Goal: Information Seeking & Learning: Check status

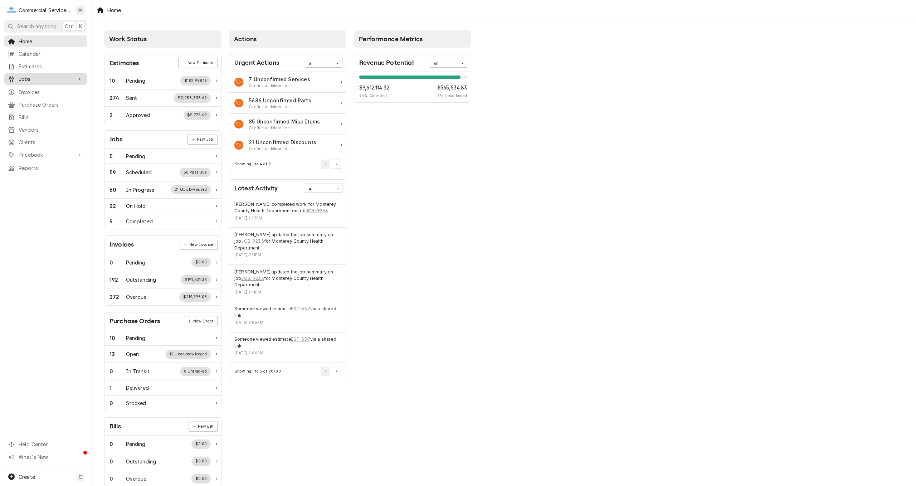
click at [31, 78] on span "Jobs" at bounding box center [46, 79] width 54 height 8
click at [30, 89] on span "Jobs" at bounding box center [51, 92] width 65 height 8
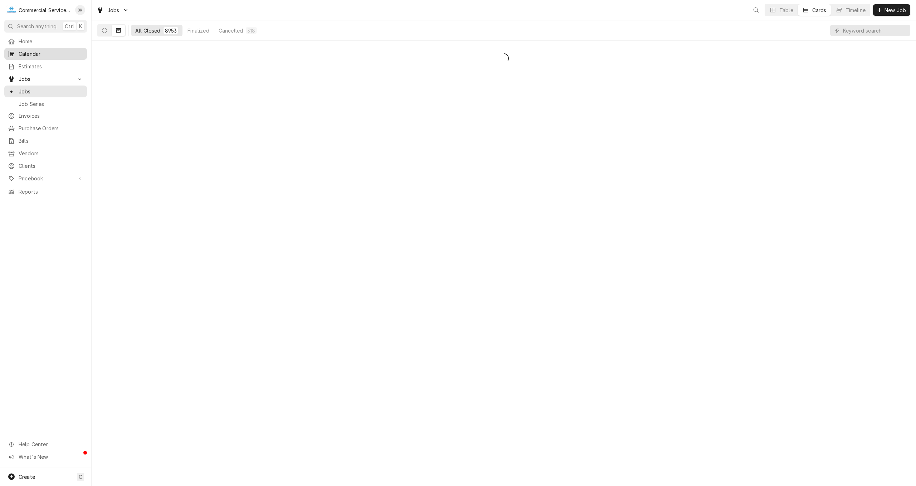
click at [39, 53] on span "Calendar" at bounding box center [51, 54] width 65 height 8
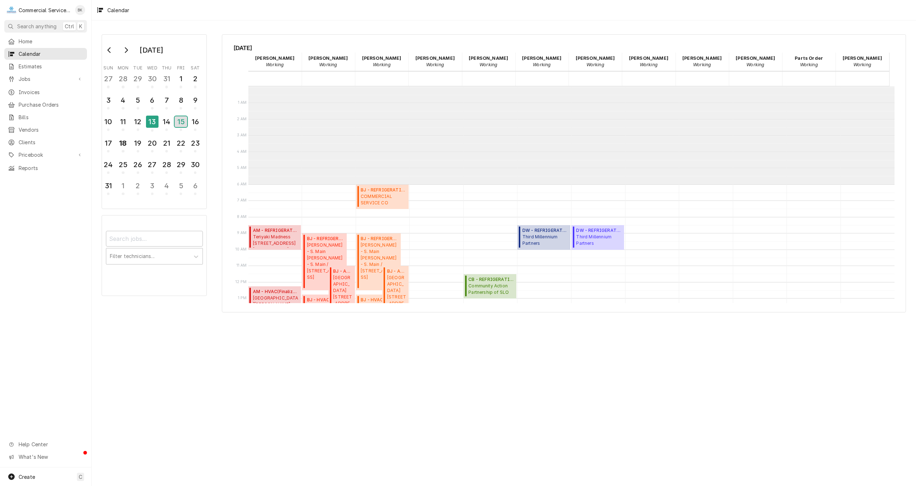
scroll to position [98, 0]
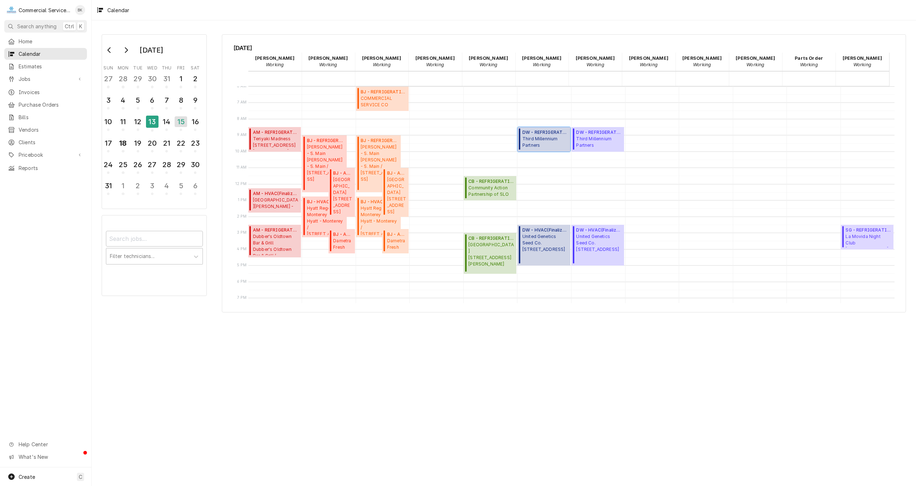
click at [546, 145] on span "Third Millennium Partners SJO - Amenity Center / 2275 Aaron Ct, San Juan Bautis…" at bounding box center [546, 143] width 46 height 14
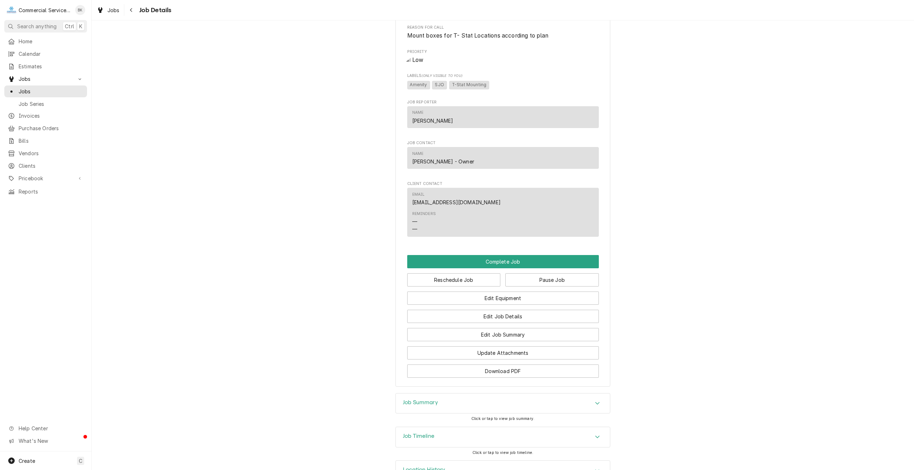
scroll to position [411, 0]
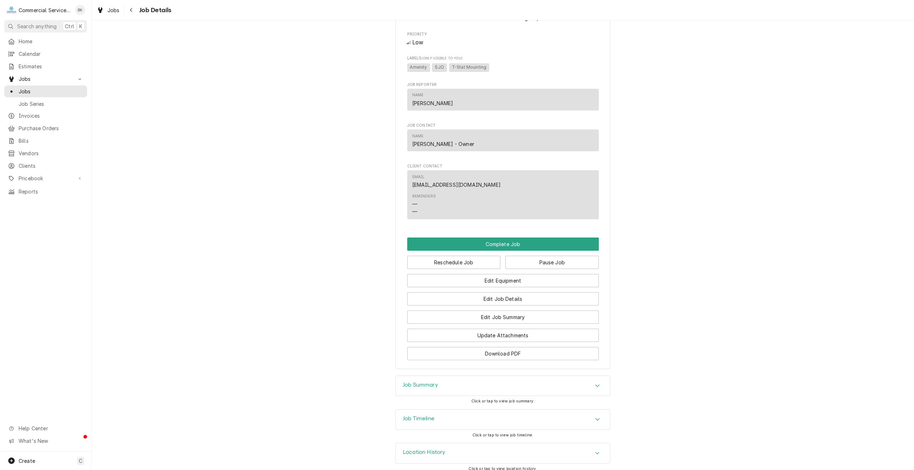
click at [502, 376] on div "Job Summary" at bounding box center [503, 386] width 214 height 20
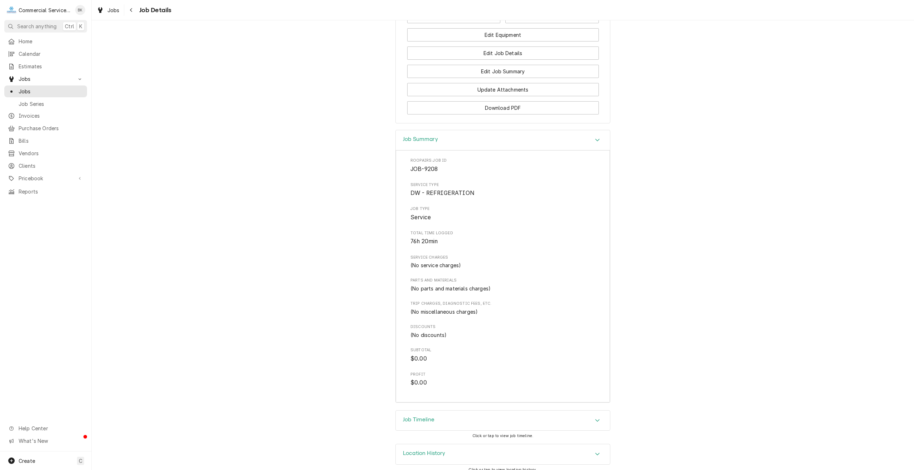
scroll to position [658, 0]
click at [135, 6] on button "Navigate back" at bounding box center [131, 9] width 11 height 11
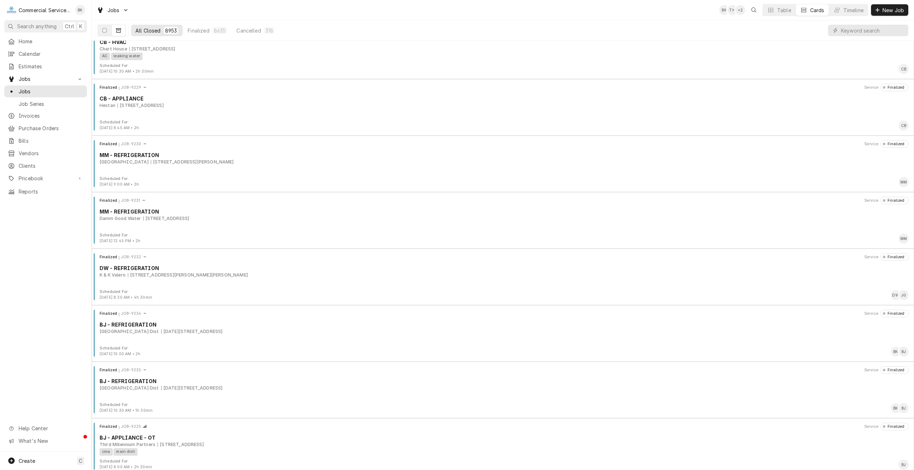
scroll to position [36, 0]
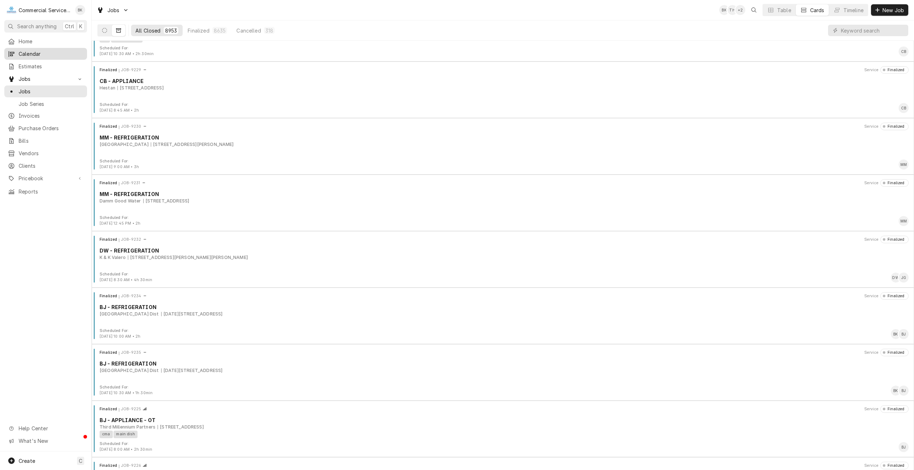
click at [53, 50] on span "Calendar" at bounding box center [51, 54] width 65 height 8
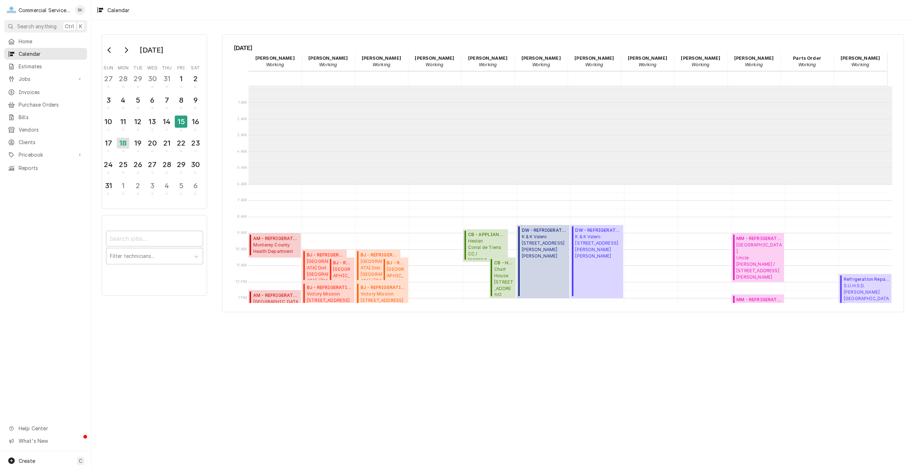
scroll to position [98, 0]
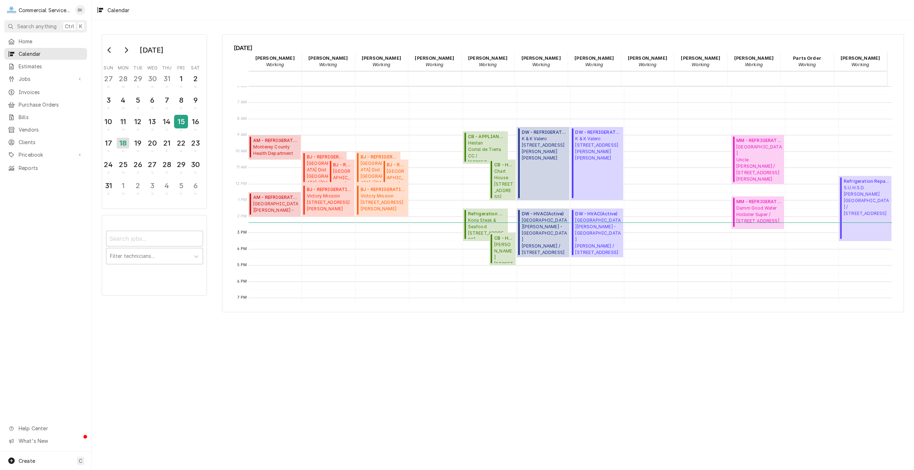
click at [183, 123] on div "15" at bounding box center [181, 122] width 13 height 12
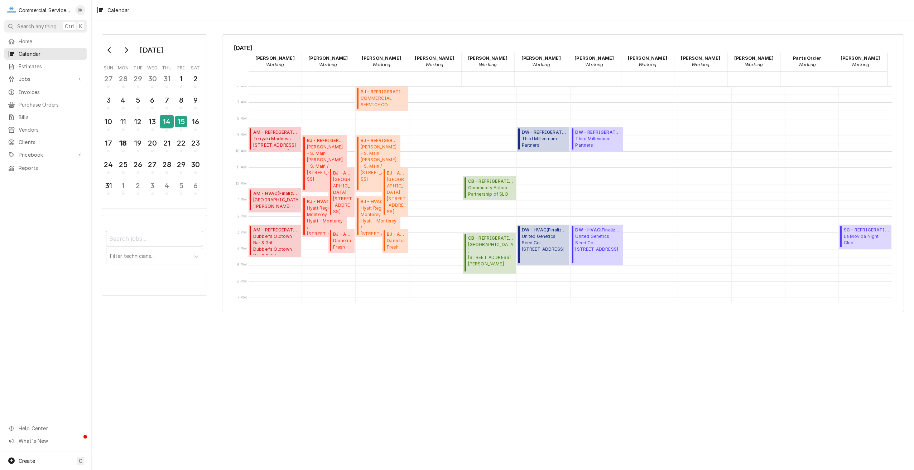
click at [168, 119] on div "14" at bounding box center [166, 122] width 13 height 12
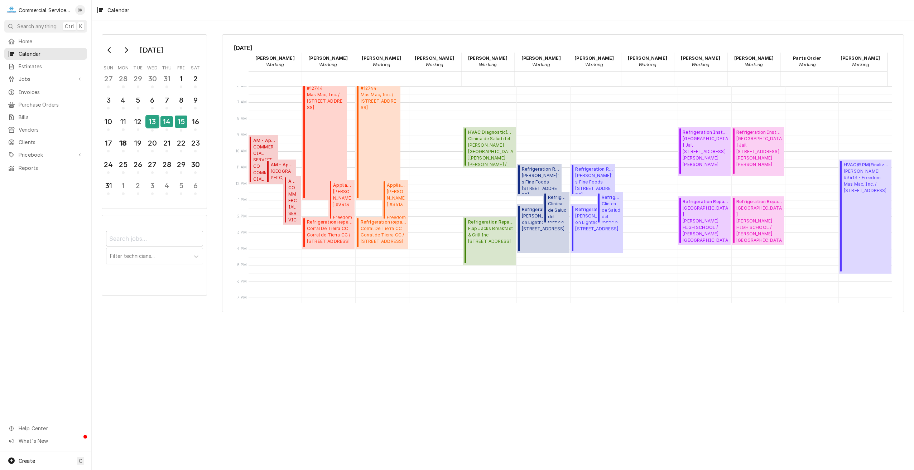
click at [158, 120] on div "13" at bounding box center [152, 122] width 13 height 12
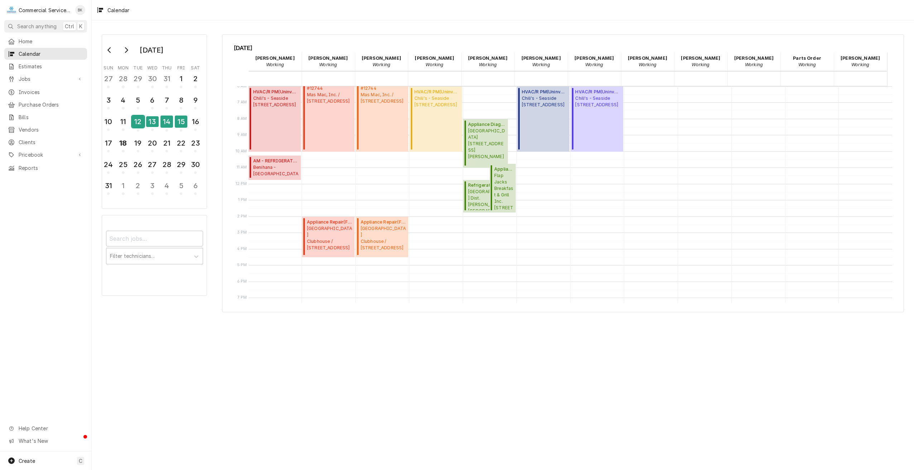
click at [139, 122] on div "12" at bounding box center [138, 122] width 13 height 12
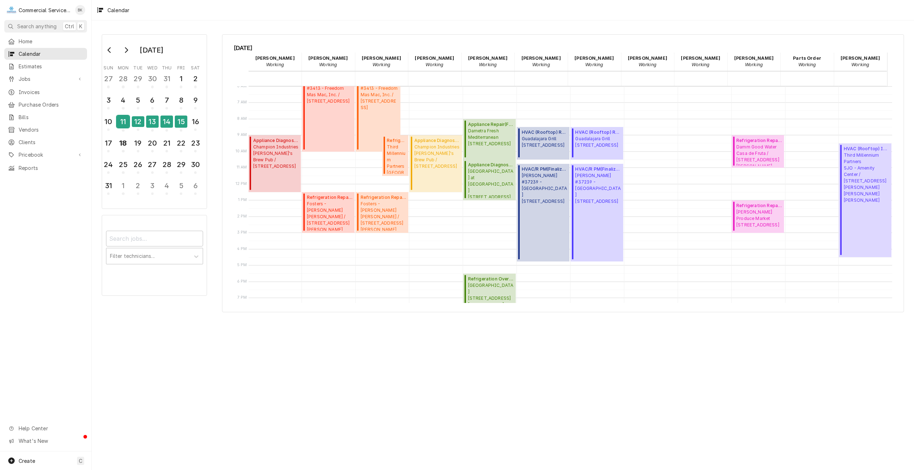
click at [117, 119] on div "11" at bounding box center [123, 122] width 13 height 12
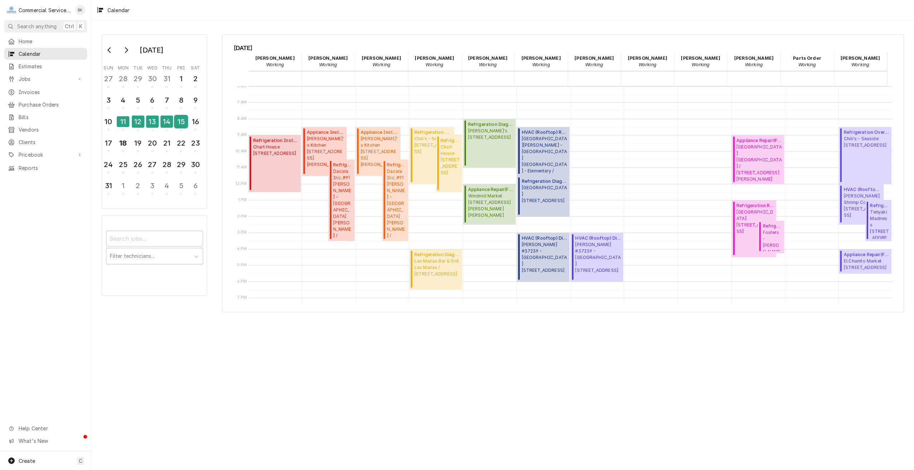
click at [180, 123] on div "15" at bounding box center [181, 122] width 13 height 12
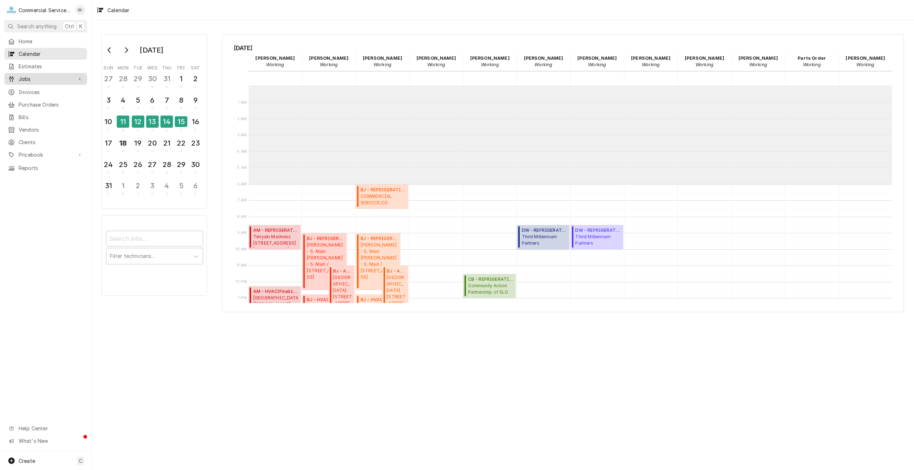
click at [39, 76] on span "Jobs" at bounding box center [46, 79] width 54 height 8
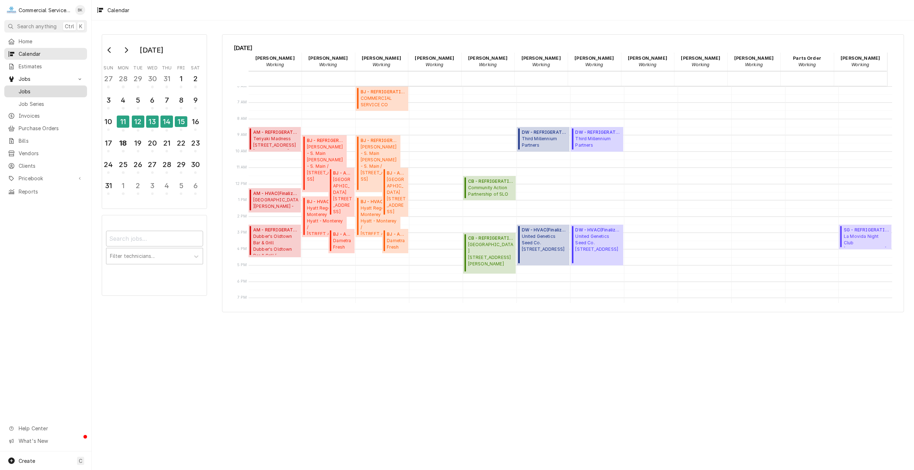
click at [43, 90] on span "Jobs" at bounding box center [51, 92] width 65 height 8
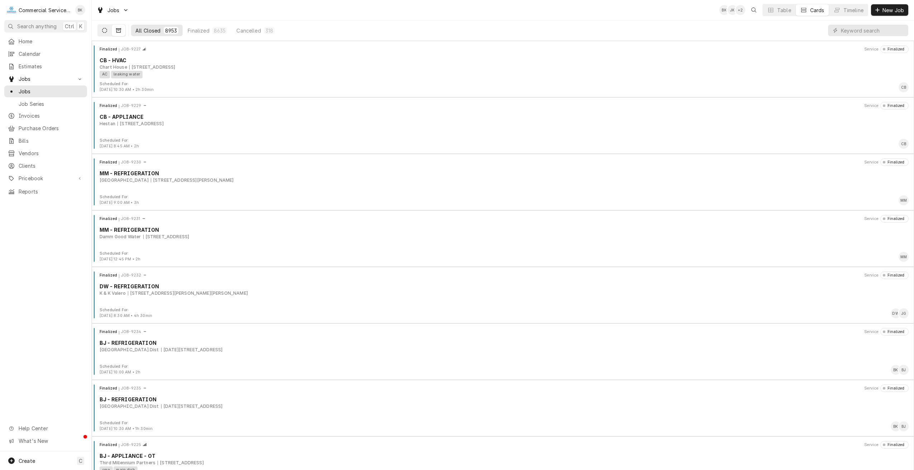
click at [102, 29] on icon "Dynamic Content Wrapper" at bounding box center [104, 30] width 5 height 5
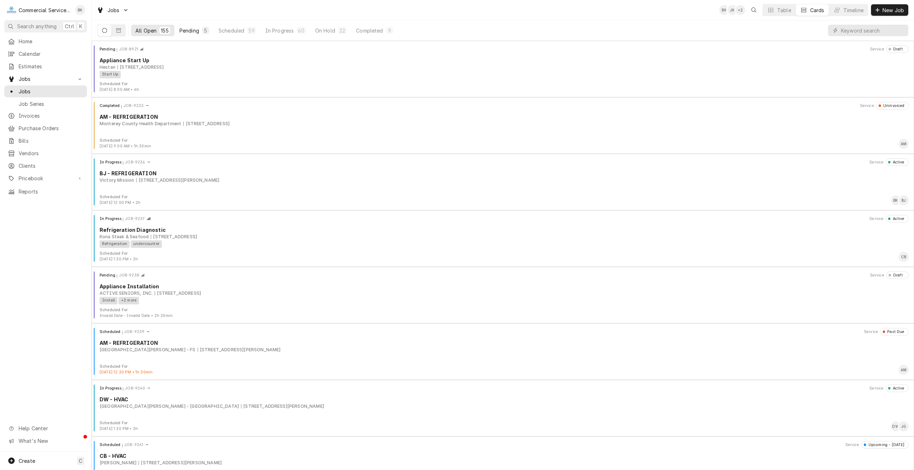
click at [188, 29] on div "Pending" at bounding box center [189, 31] width 20 height 8
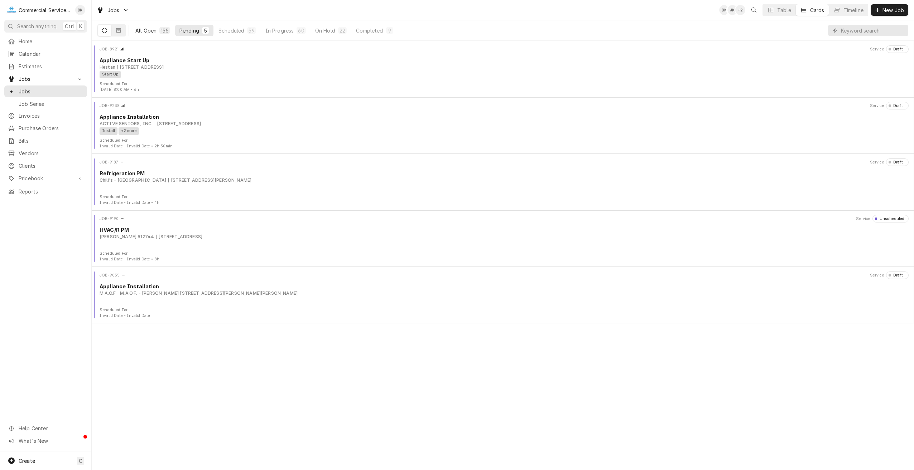
click at [153, 34] on button "All Open 155" at bounding box center [152, 30] width 43 height 11
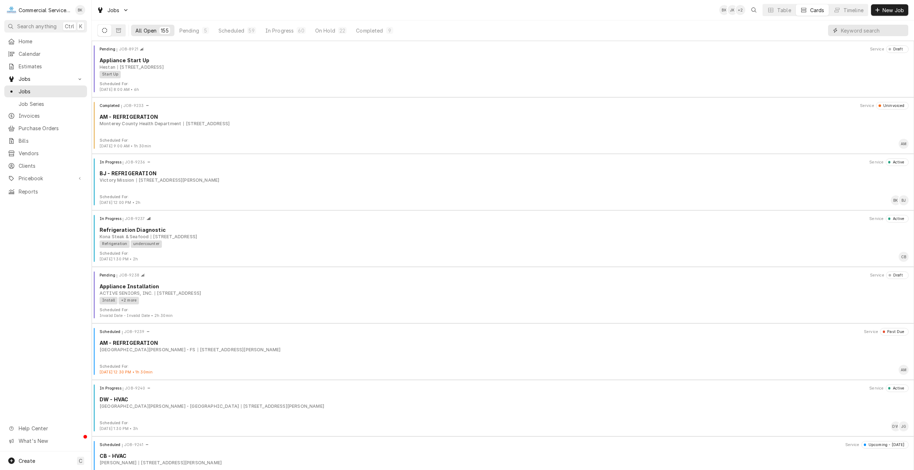
click at [848, 30] on input "Dynamic Content Wrapper" at bounding box center [873, 30] width 64 height 11
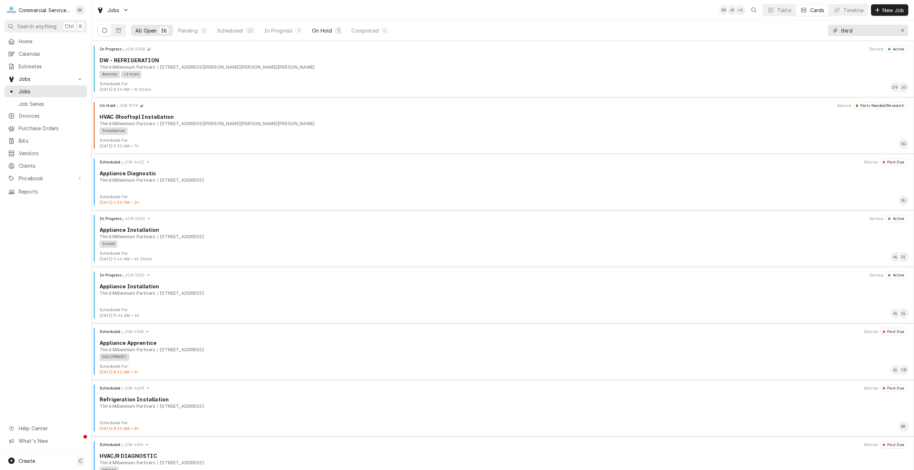
type input "third"
click at [330, 29] on button "On Hold 1" at bounding box center [326, 30] width 39 height 11
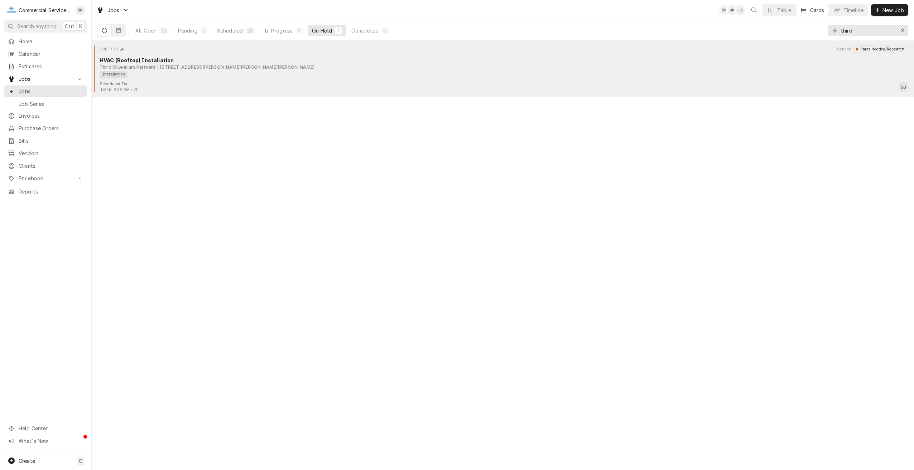
click at [122, 74] on div "Installation" at bounding box center [114, 75] width 28 height 8
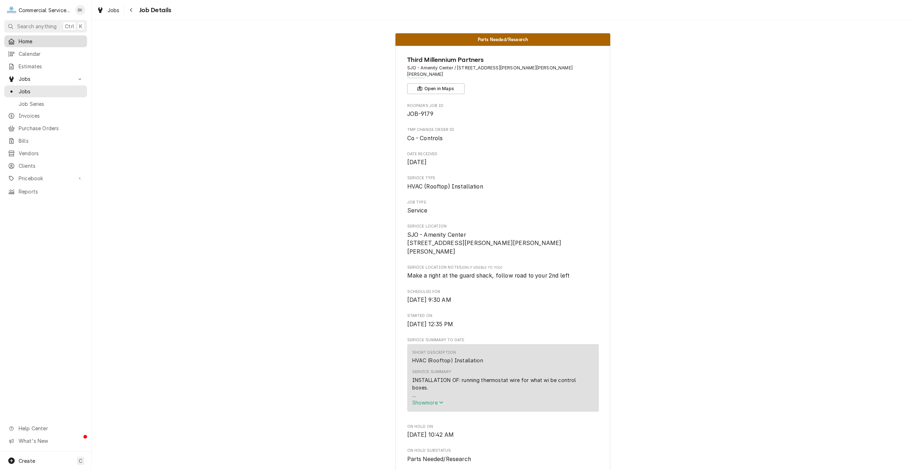
click at [22, 40] on span "Home" at bounding box center [51, 42] width 65 height 8
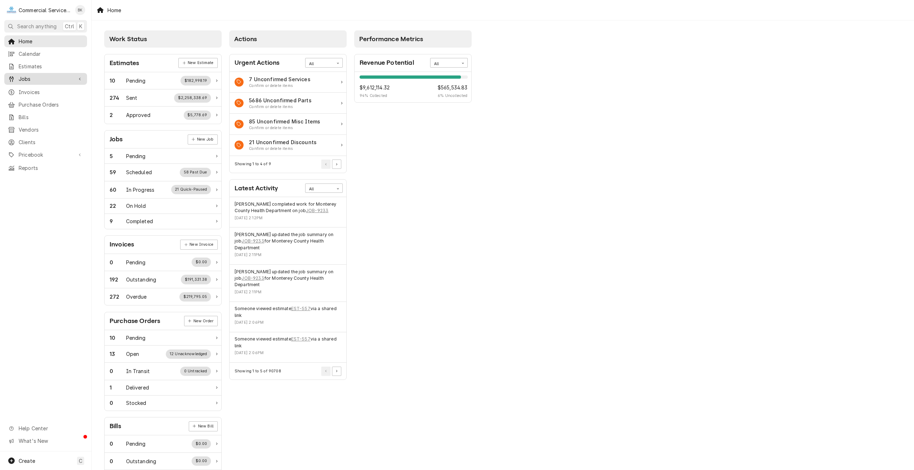
click at [28, 77] on span "Jobs" at bounding box center [46, 79] width 54 height 8
click at [32, 89] on span "Jobs" at bounding box center [51, 92] width 65 height 8
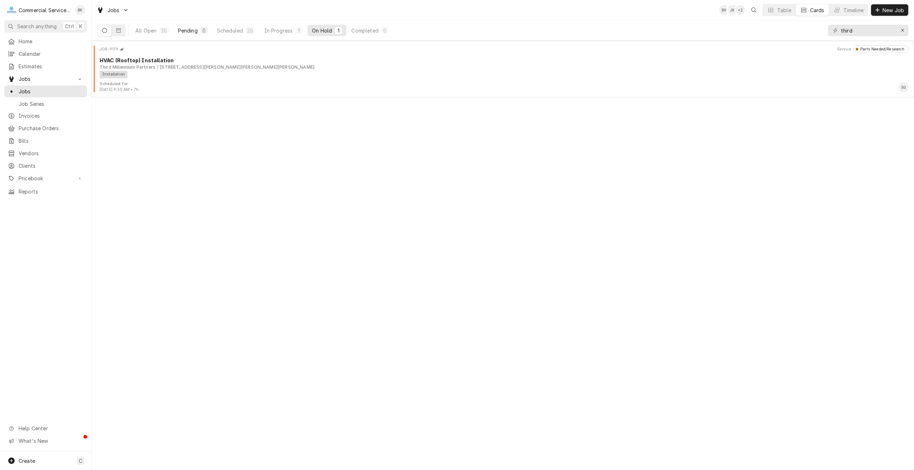
click at [183, 31] on div "Pending" at bounding box center [188, 31] width 20 height 8
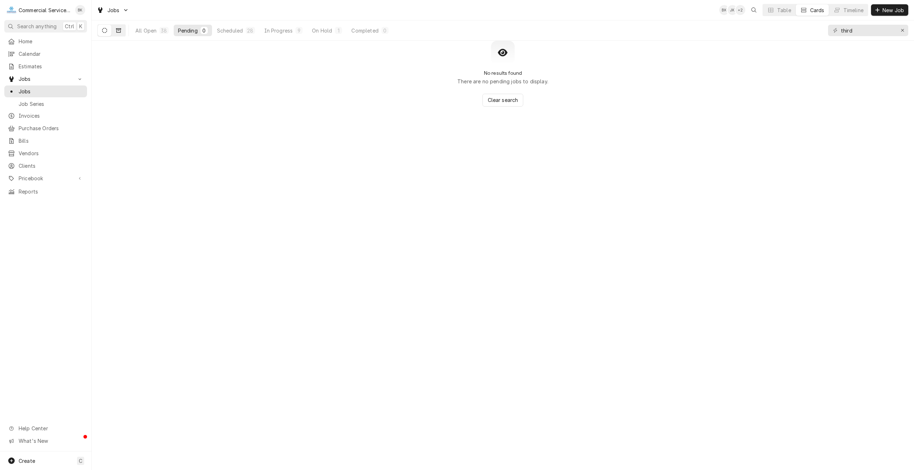
click at [120, 28] on icon "Dynamic Content Wrapper" at bounding box center [118, 30] width 5 height 5
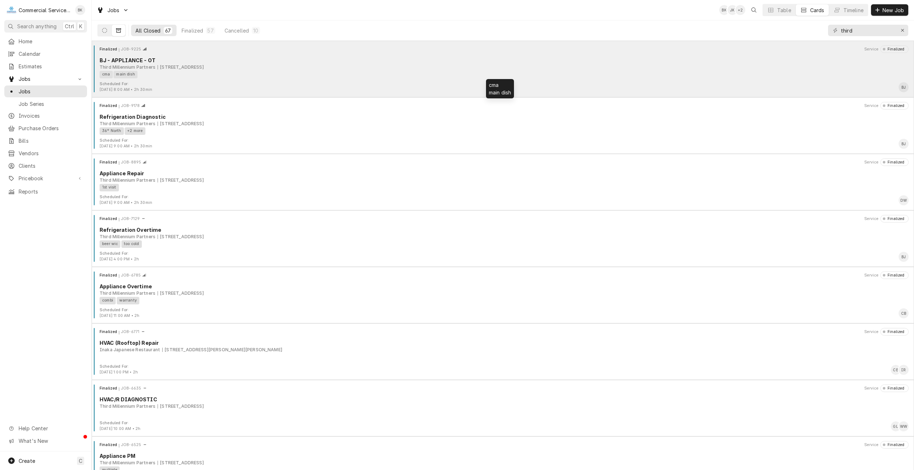
click at [152, 73] on div "cma main dish" at bounding box center [502, 75] width 804 height 8
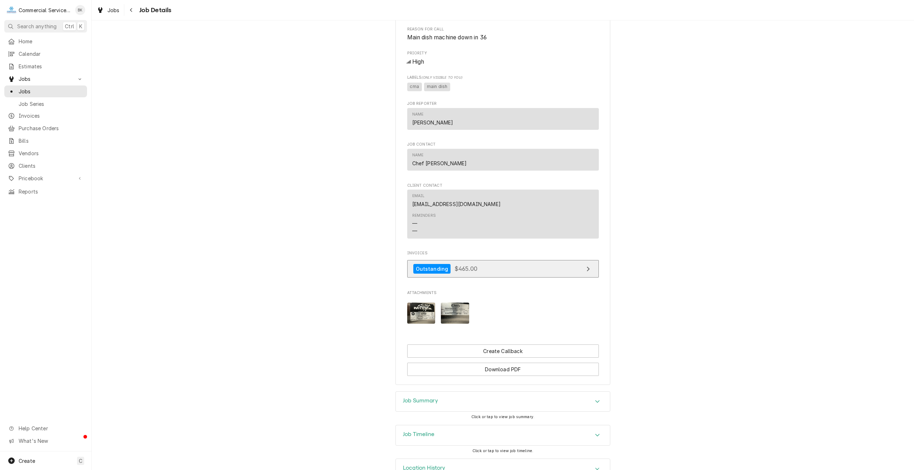
scroll to position [375, 0]
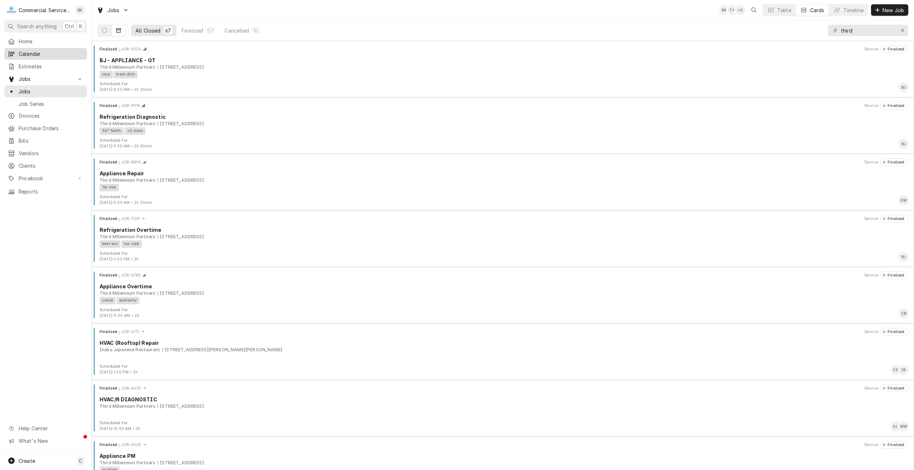
click at [25, 55] on span "Calendar" at bounding box center [51, 54] width 65 height 8
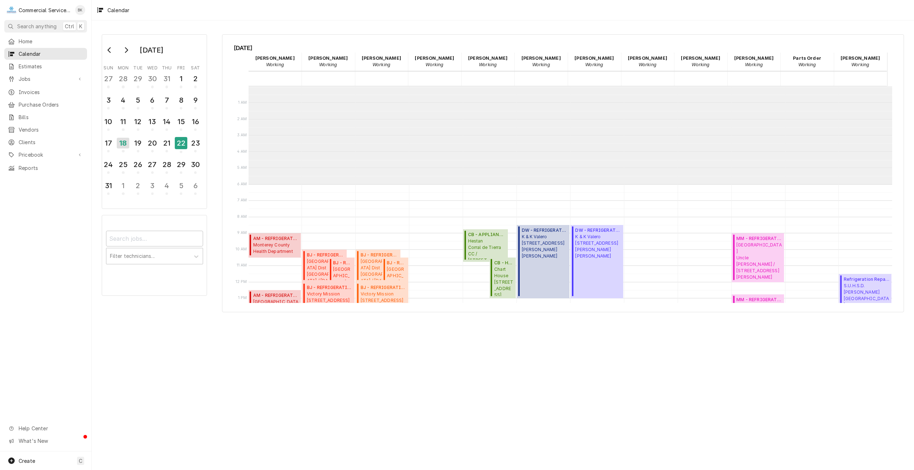
scroll to position [98, 0]
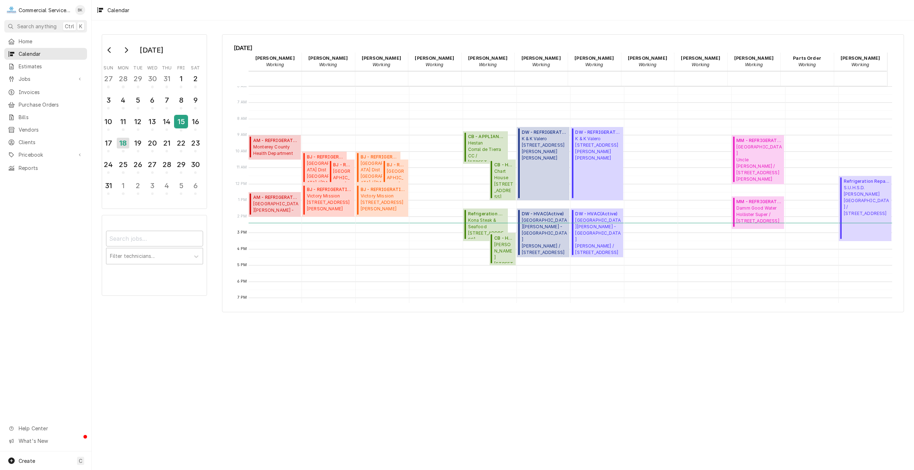
click at [180, 123] on div "15" at bounding box center [181, 122] width 13 height 12
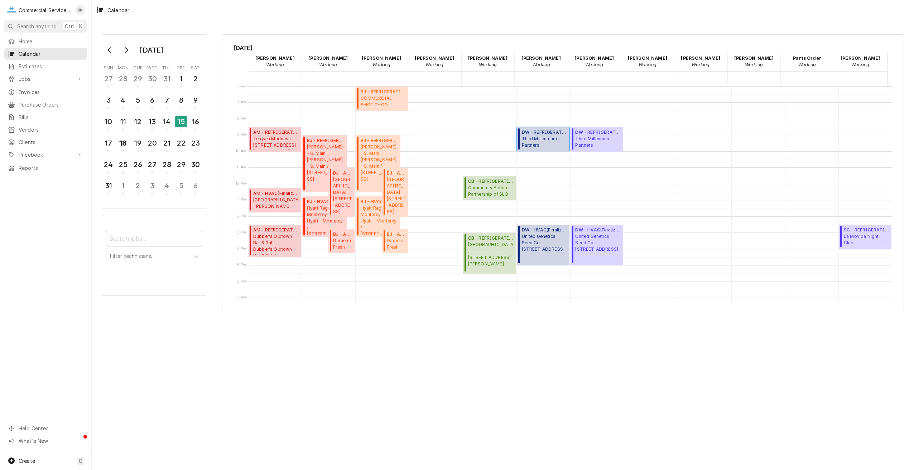
click at [549, 147] on span "Third Millennium Partners SJO - Amenity Center / 2275 Aaron Ct, San Juan Bautis…" at bounding box center [544, 143] width 45 height 14
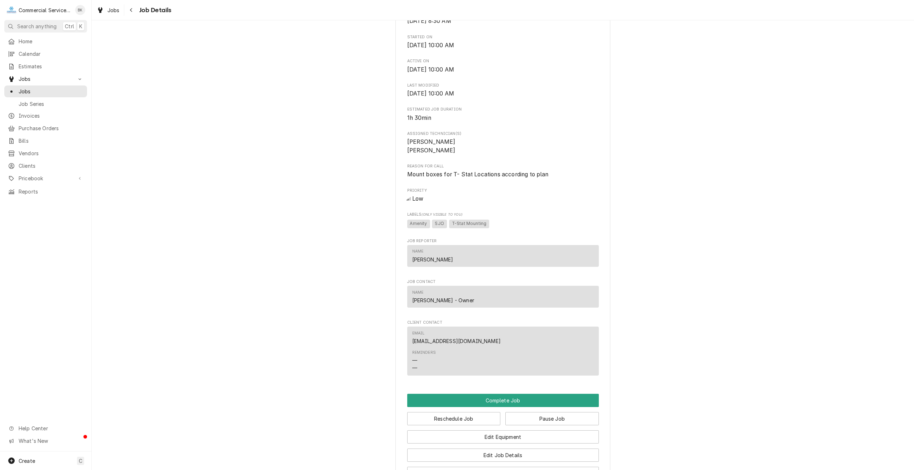
scroll to position [232, 0]
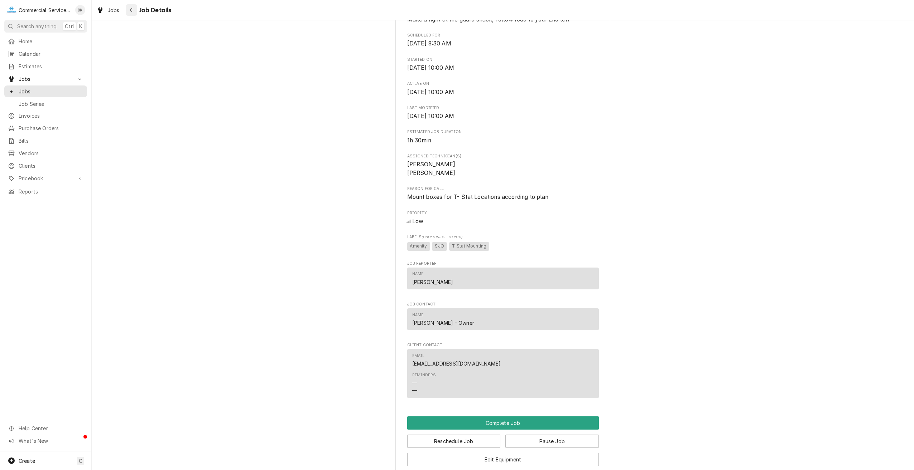
click at [134, 11] on div "Navigate back" at bounding box center [131, 9] width 7 height 7
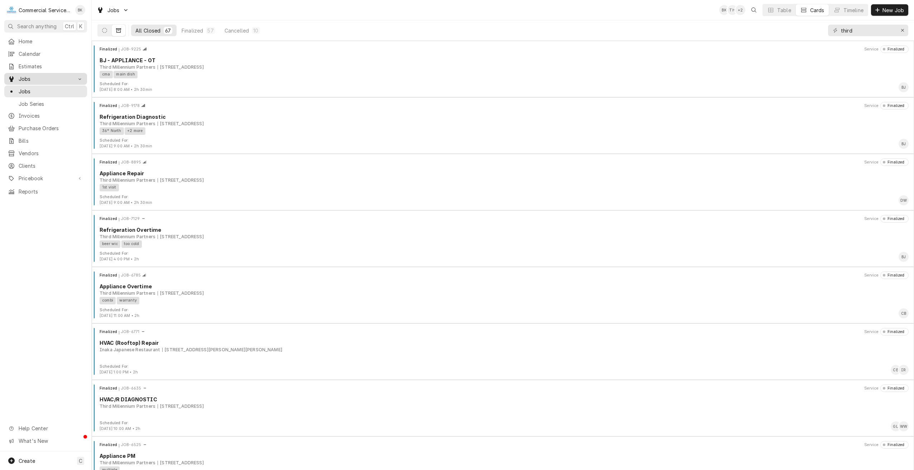
click at [48, 75] on span "Jobs" at bounding box center [46, 79] width 54 height 8
click at [102, 31] on icon "Dynamic Content Wrapper" at bounding box center [104, 30] width 5 height 5
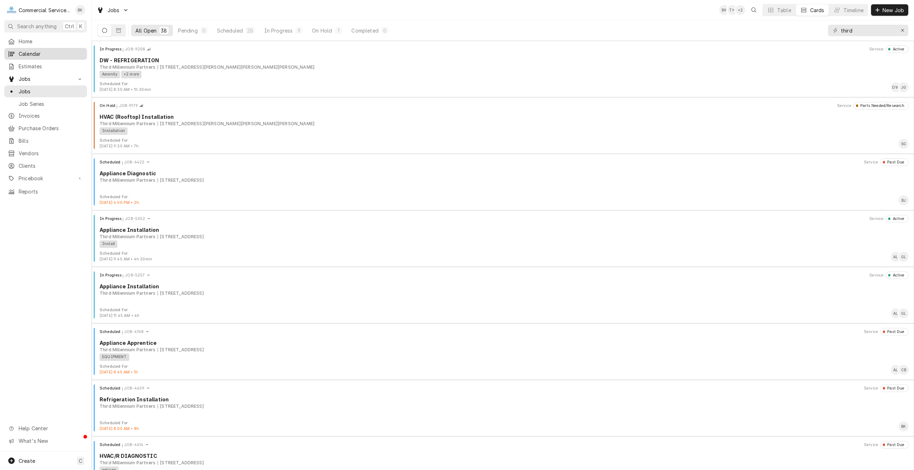
click at [35, 52] on span "Calendar" at bounding box center [51, 54] width 65 height 8
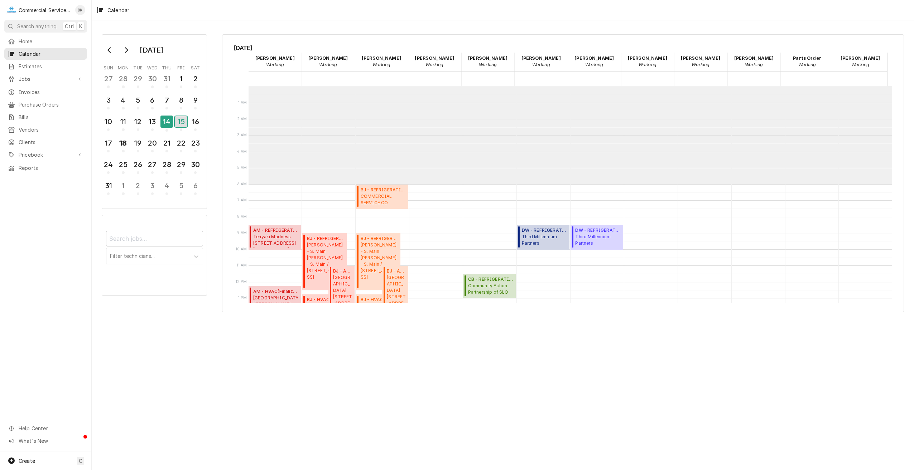
scroll to position [98, 0]
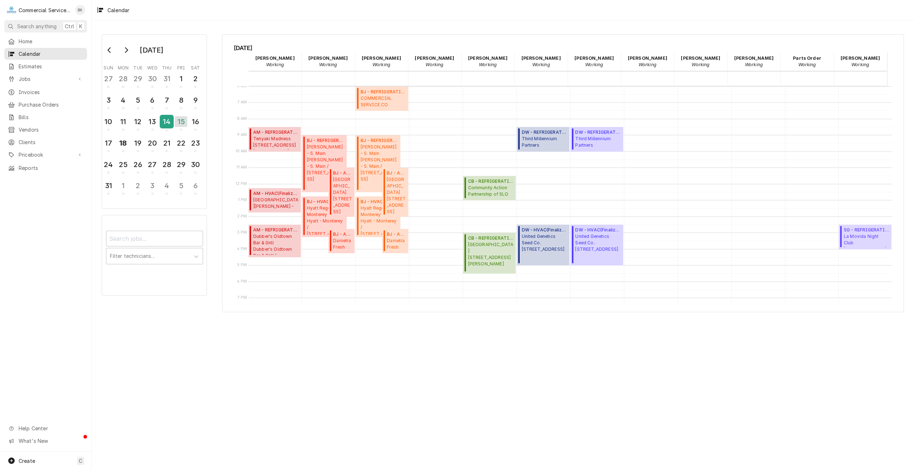
click at [163, 125] on div "14" at bounding box center [166, 122] width 13 height 12
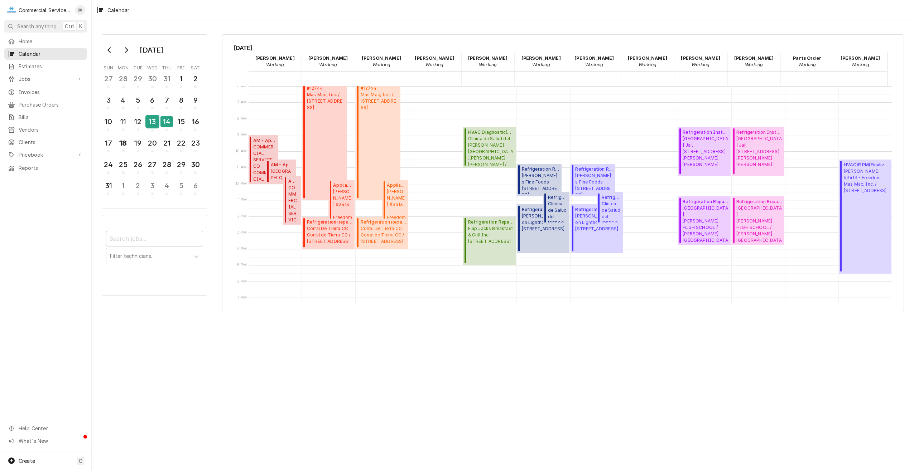
click at [146, 122] on div "13" at bounding box center [152, 122] width 13 height 12
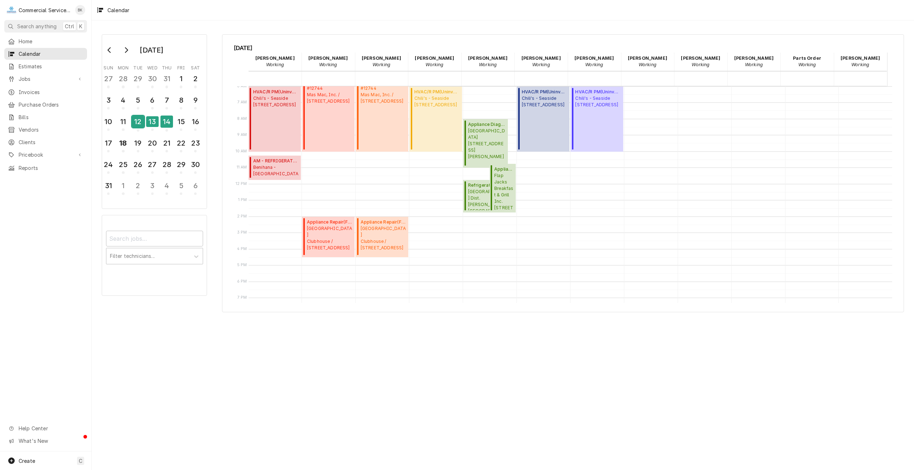
click at [137, 124] on div "12" at bounding box center [138, 122] width 13 height 12
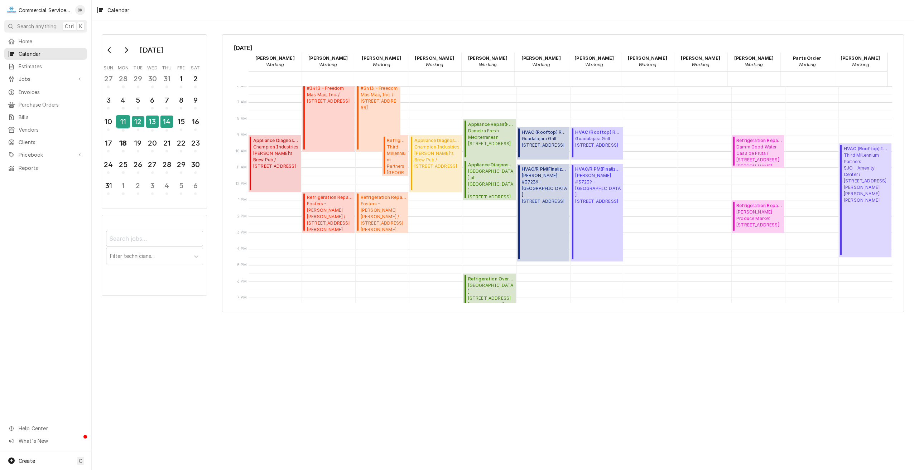
click at [127, 126] on div "11" at bounding box center [123, 122] width 13 height 12
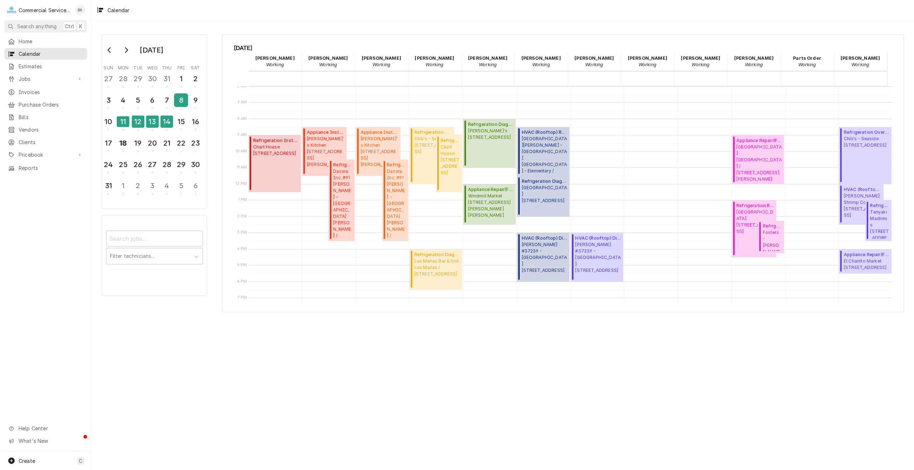
click at [175, 107] on div "8" at bounding box center [181, 102] width 13 height 18
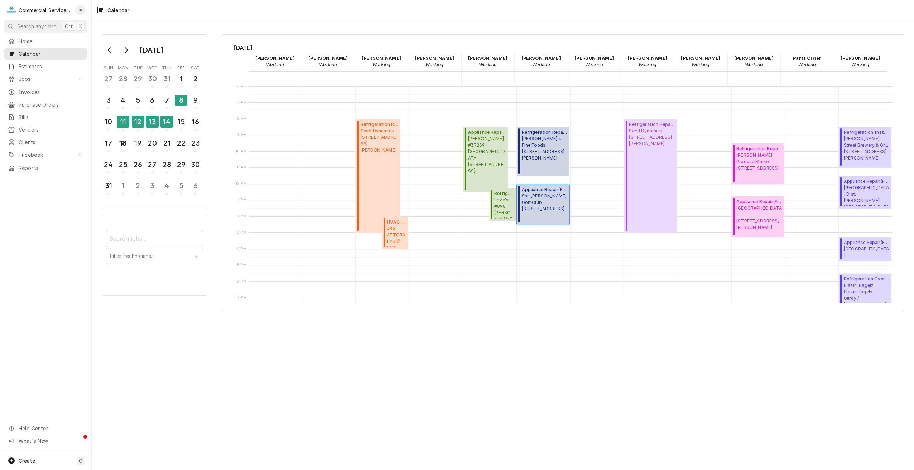
click at [527, 207] on span "San Juan Oaks Golf Club 36°N / Union Rd, Hollister, CA 95023" at bounding box center [544, 202] width 45 height 19
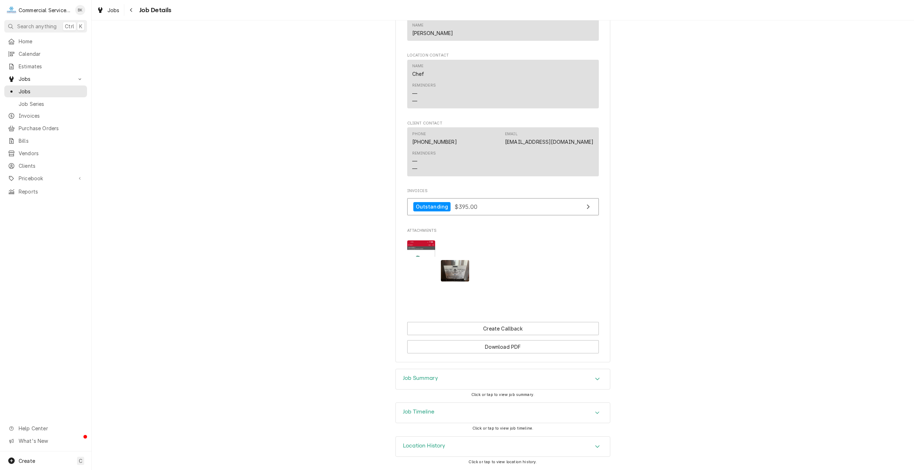
scroll to position [465, 0]
click at [462, 379] on div "Job Summary" at bounding box center [503, 379] width 214 height 20
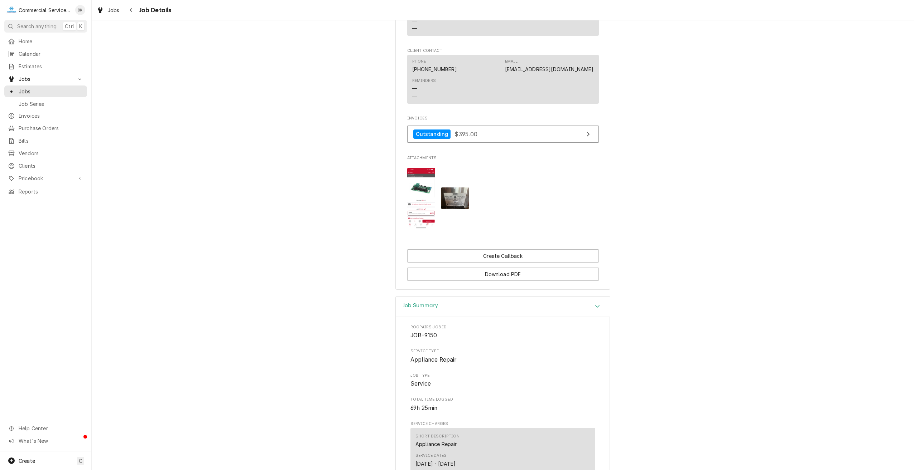
scroll to position [520, 0]
click at [34, 37] on div "Home" at bounding box center [46, 41] width 80 height 9
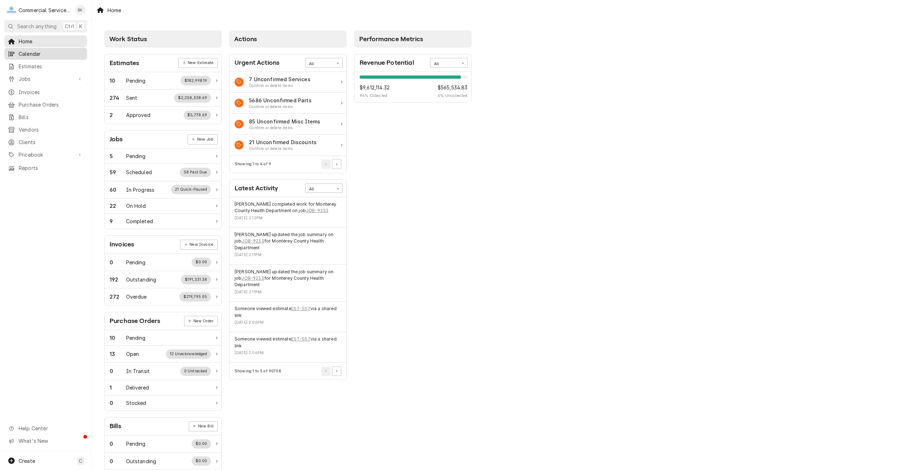
click at [30, 52] on span "Calendar" at bounding box center [51, 54] width 65 height 8
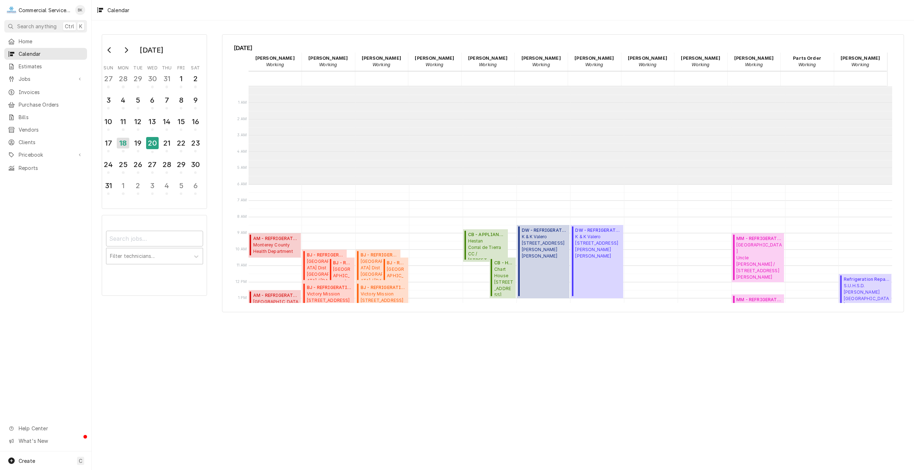
scroll to position [98, 0]
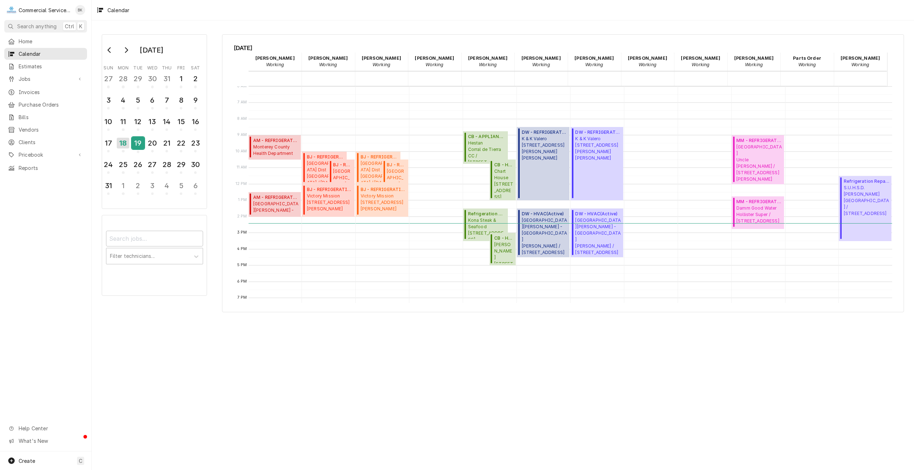
click at [136, 145] on div "19" at bounding box center [138, 143] width 13 height 12
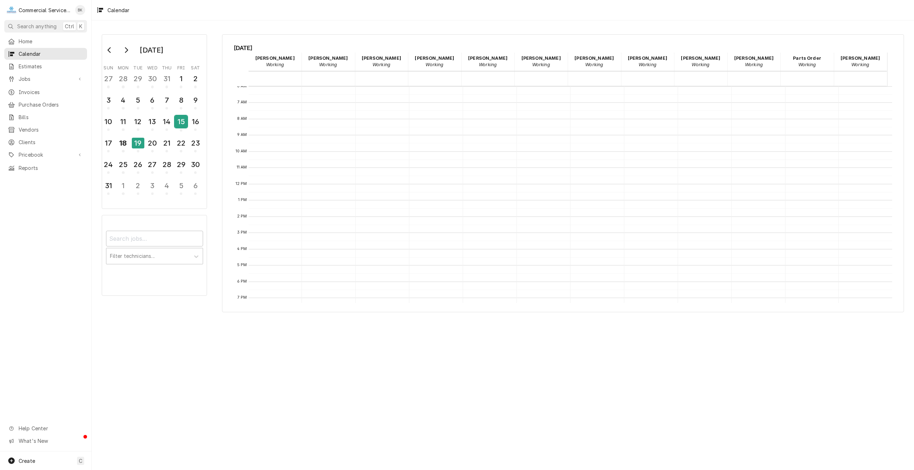
click at [182, 124] on div "15" at bounding box center [181, 122] width 13 height 12
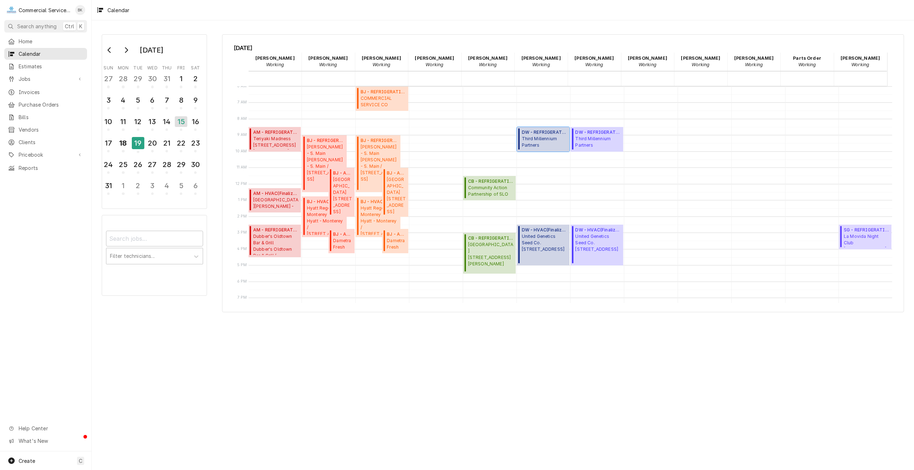
click at [548, 142] on span "Third Millennium Partners SJO - Amenity Center / 2275 Aaron Ct, San Juan Bautis…" at bounding box center [544, 143] width 45 height 14
click at [37, 75] on span "Jobs" at bounding box center [46, 79] width 54 height 8
click at [33, 88] on span "Jobs" at bounding box center [51, 92] width 65 height 8
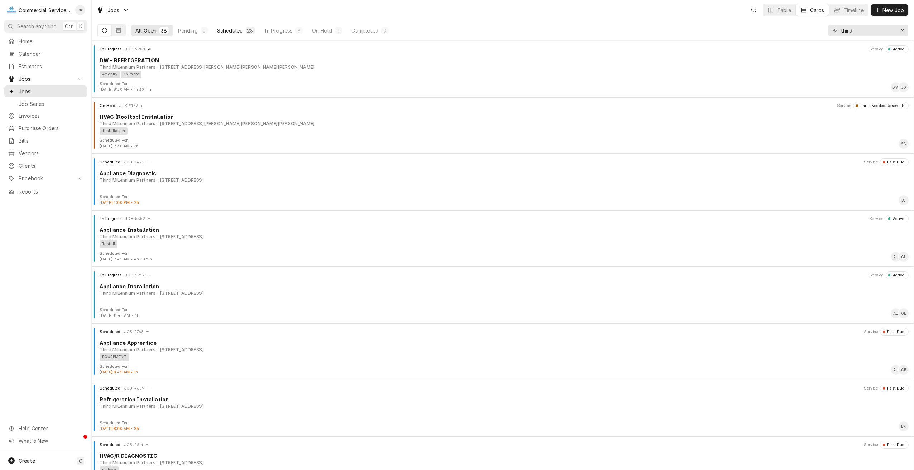
click at [228, 28] on div "Scheduled" at bounding box center [230, 31] width 26 height 8
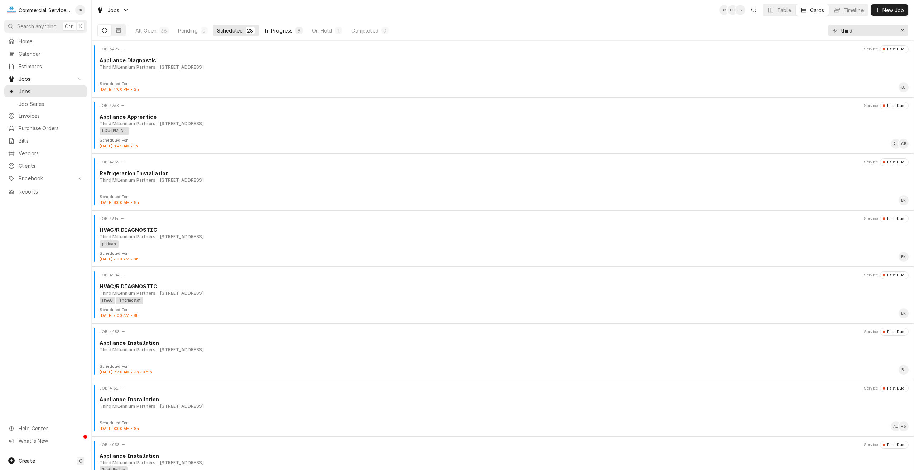
click at [271, 26] on button "In Progress 9" at bounding box center [283, 30] width 47 height 11
